Goal: Navigation & Orientation: Find specific page/section

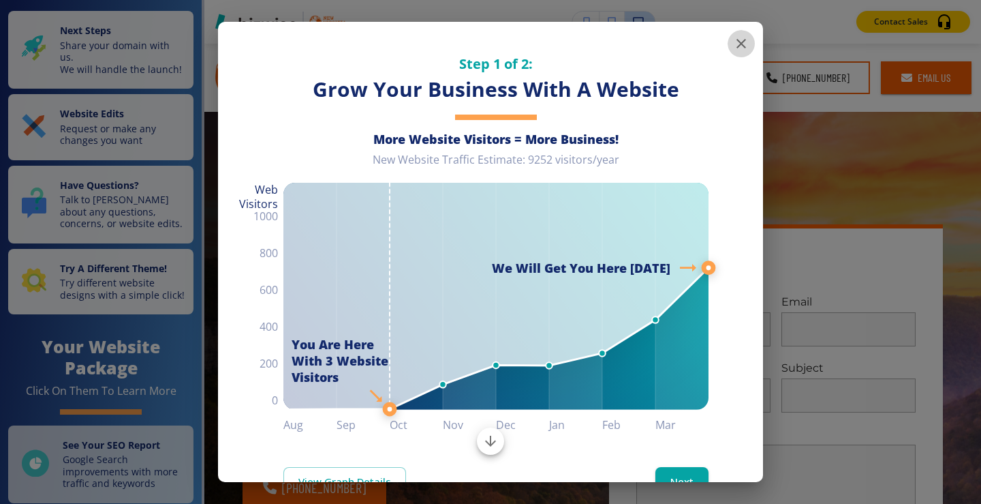
click at [733, 40] on icon "button" at bounding box center [741, 43] width 16 height 16
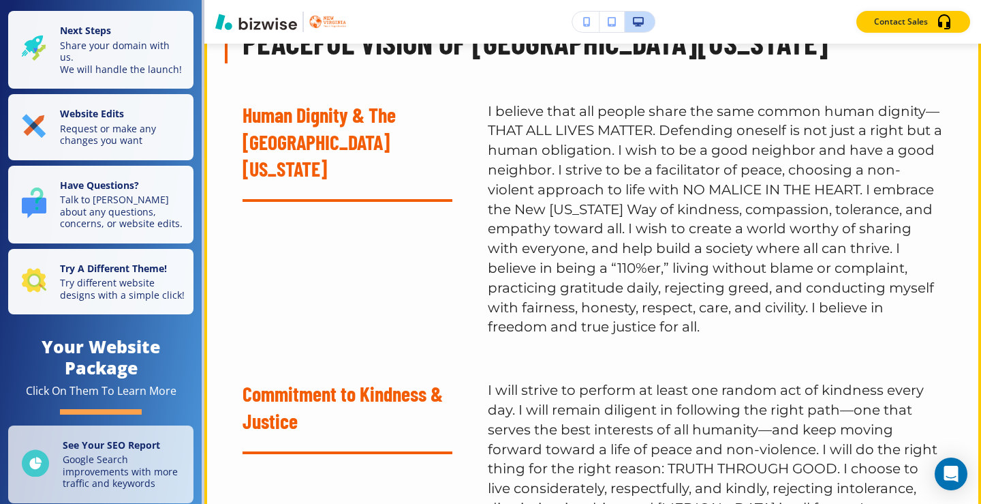
scroll to position [2423, 0]
